Goal: Task Accomplishment & Management: Manage account settings

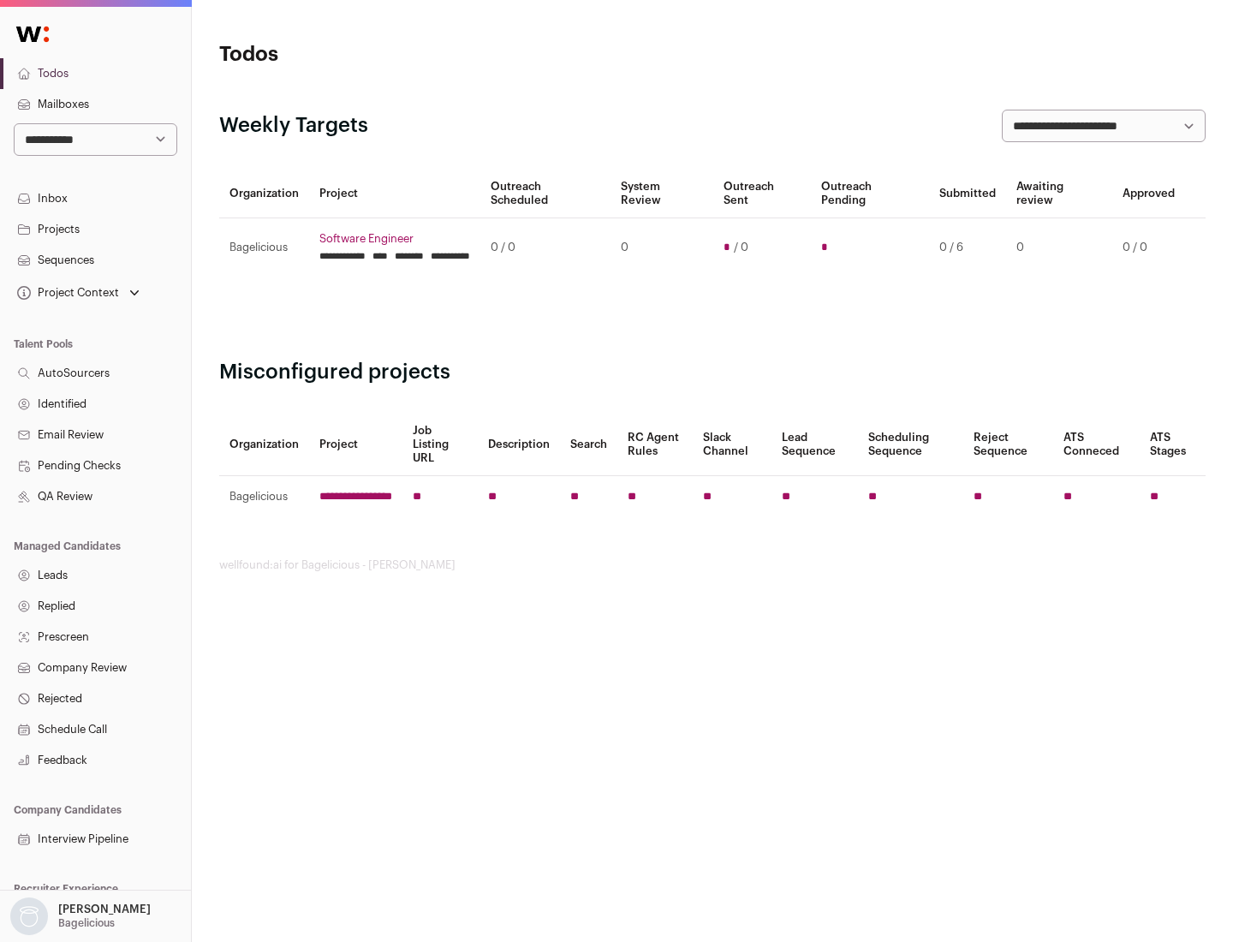
click at [95, 229] on link "Projects" at bounding box center [95, 229] width 191 height 31
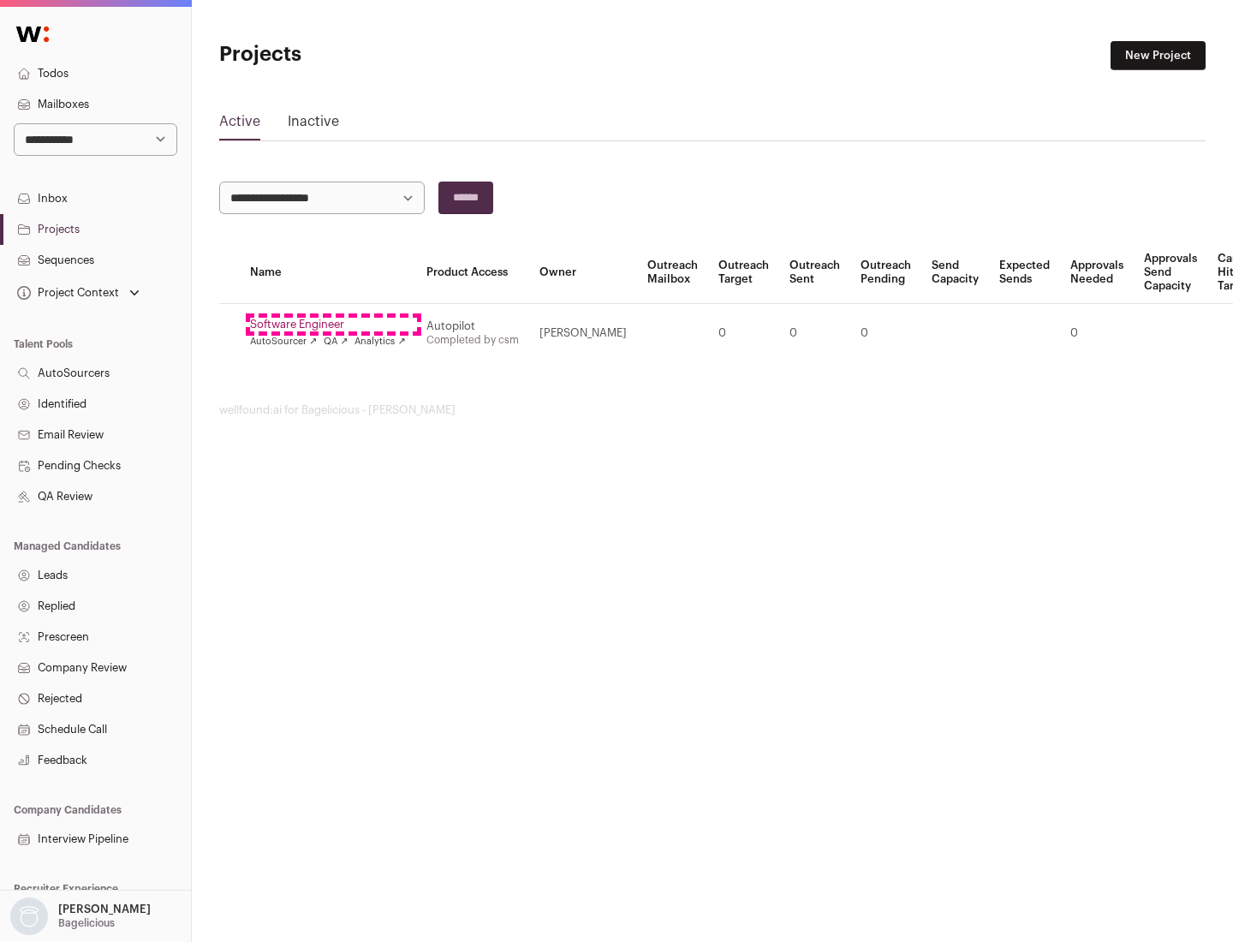
click at [333, 325] on link "Software Engineer" at bounding box center [328, 325] width 156 height 14
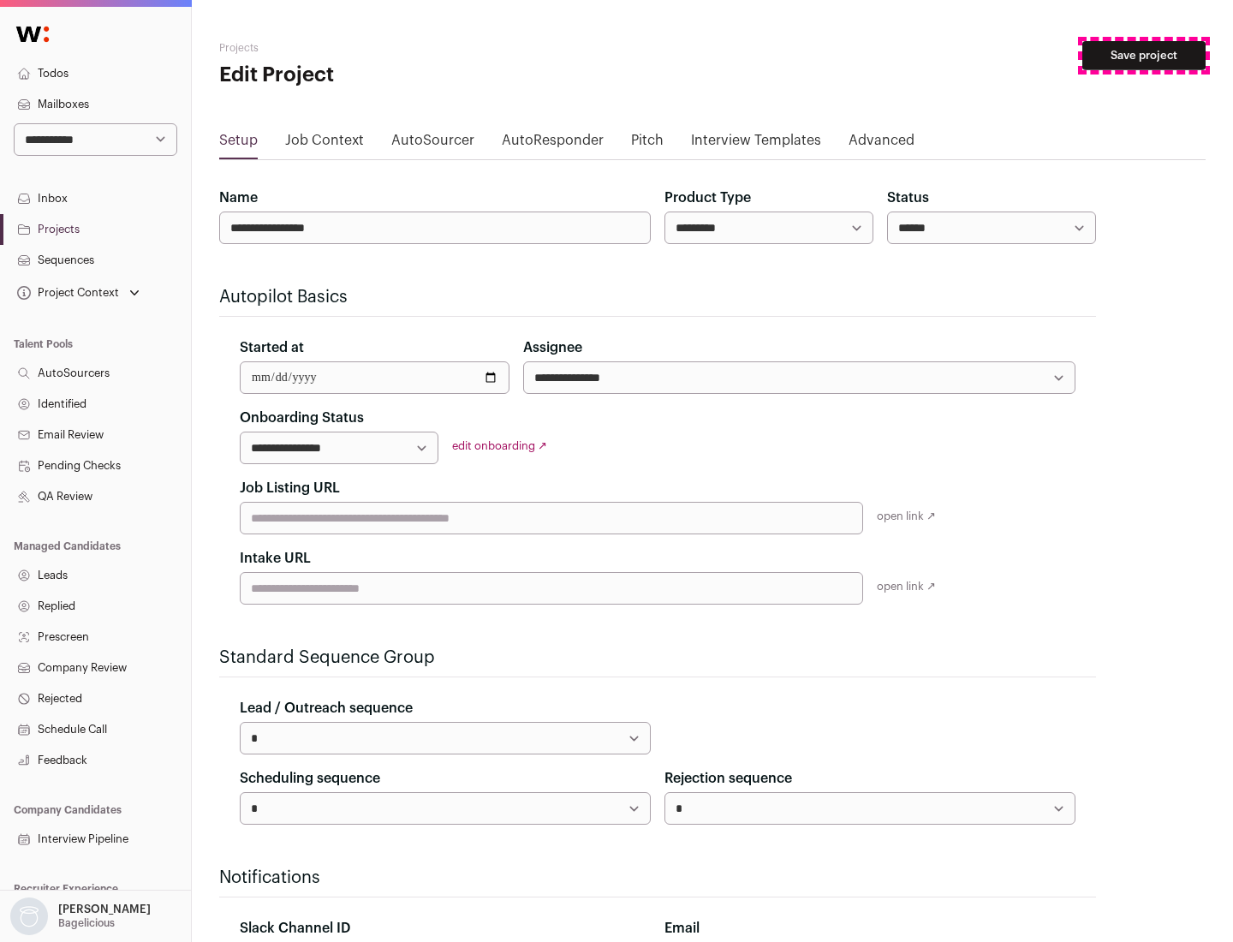
click at [1144, 56] on button "Save project" at bounding box center [1143, 55] width 123 height 29
